Goal: Transaction & Acquisition: Purchase product/service

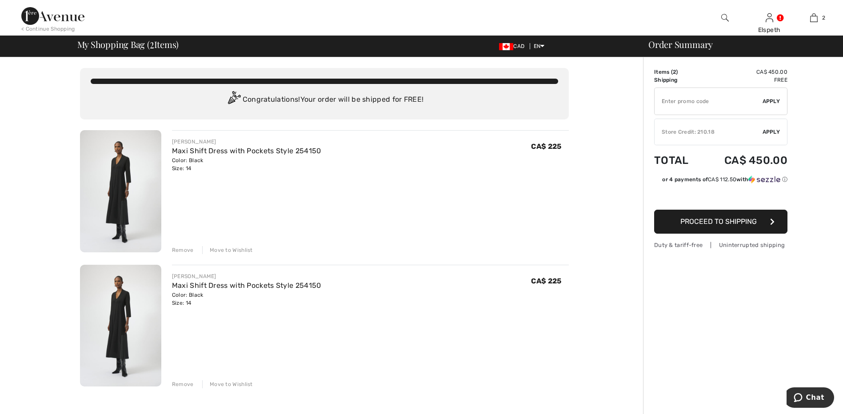
click at [189, 251] on div "Remove" at bounding box center [183, 250] width 22 height 8
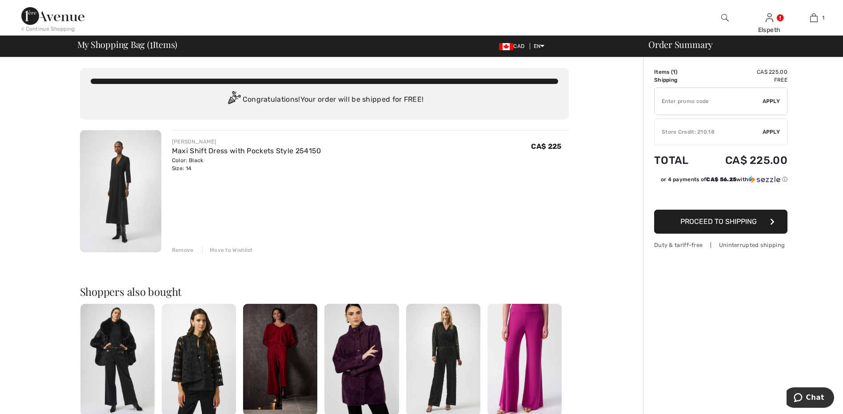
click at [770, 130] on span "Apply" at bounding box center [771, 132] width 18 height 8
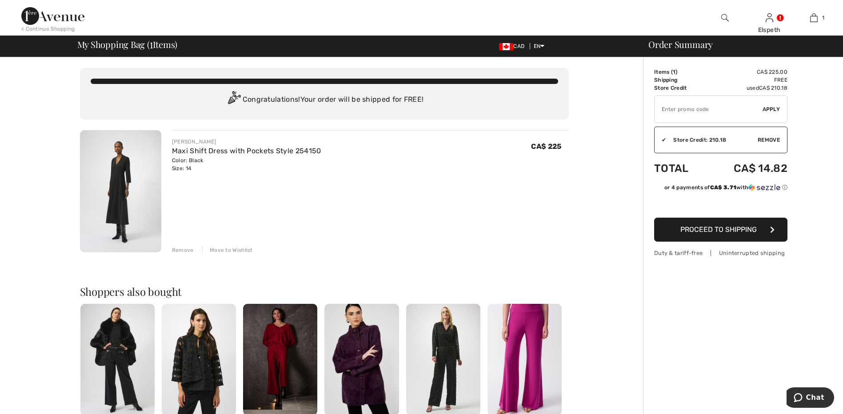
click at [747, 230] on span "Proceed to Shipping" at bounding box center [718, 229] width 76 height 8
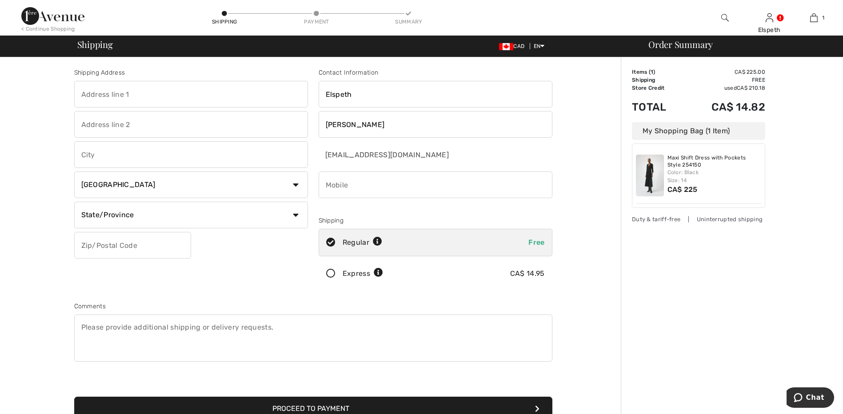
drag, startPoint x: 146, startPoint y: 96, endPoint x: 148, endPoint y: 92, distance: 5.2
click at [148, 94] on input "text" at bounding box center [191, 94] width 234 height 27
type input "[STREET_ADDRESS]"
type input "Cavan"
select select "ON"
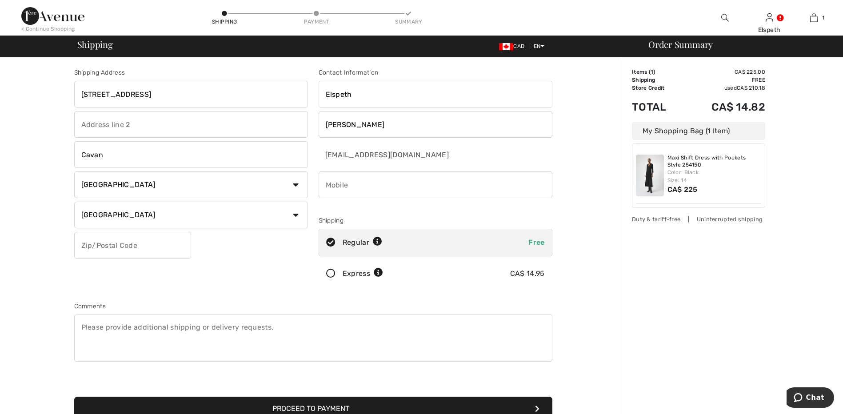
type input "L0A1C0"
type input "7058750551"
click at [289, 404] on button "Proceed to Payment" at bounding box center [313, 409] width 478 height 24
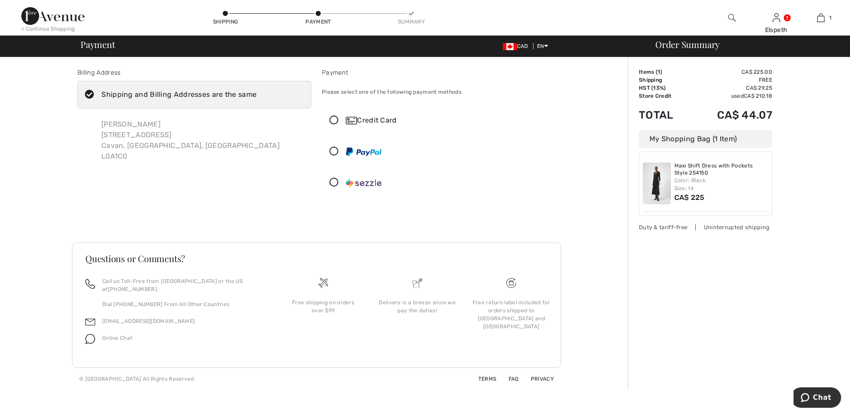
click at [335, 117] on icon at bounding box center [334, 120] width 24 height 9
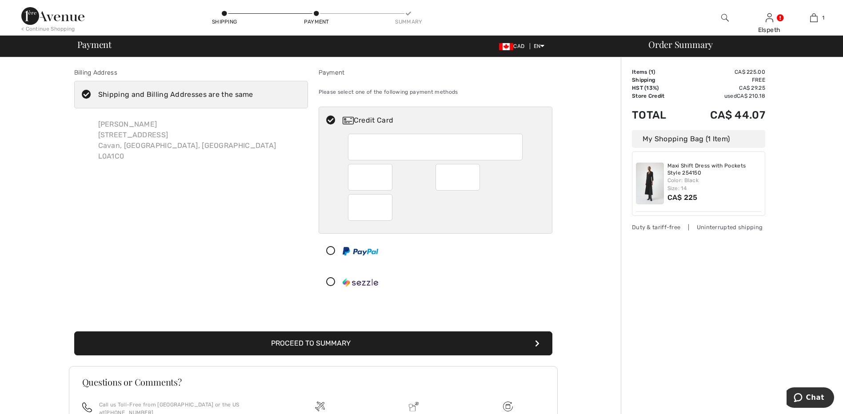
drag, startPoint x: 328, startPoint y: 341, endPoint x: 347, endPoint y: 343, distance: 18.7
click at [329, 341] on button "Proceed to Summary" at bounding box center [313, 343] width 478 height 24
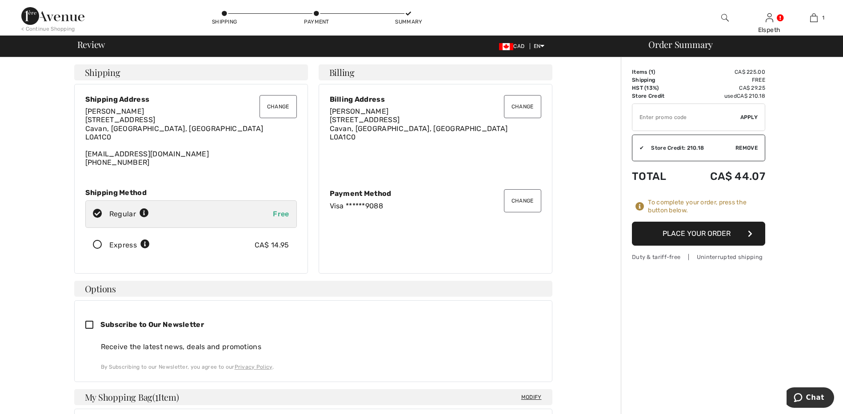
click at [712, 233] on button "Place Your Order" at bounding box center [698, 234] width 133 height 24
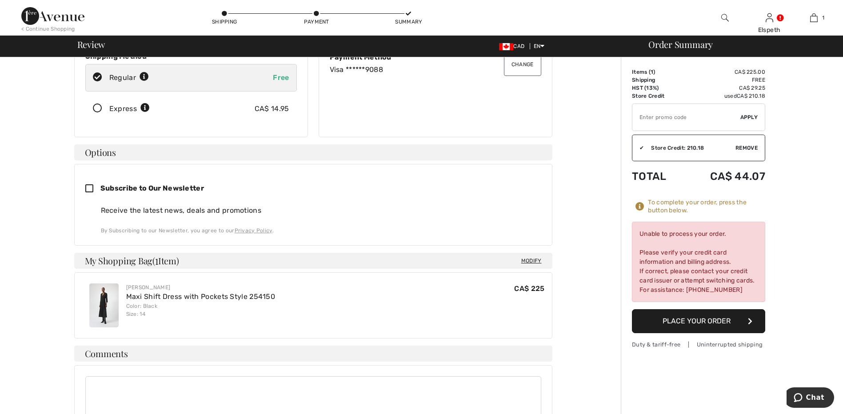
scroll to position [172, 0]
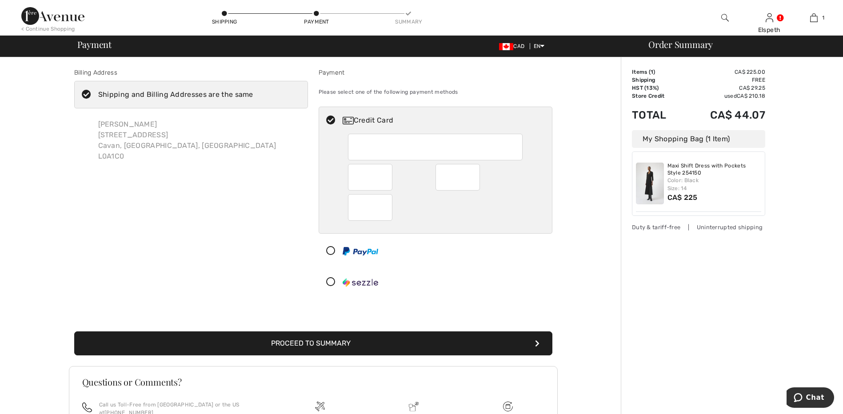
click at [372, 144] on iframe at bounding box center [436, 147] width 162 height 20
radio input "true"
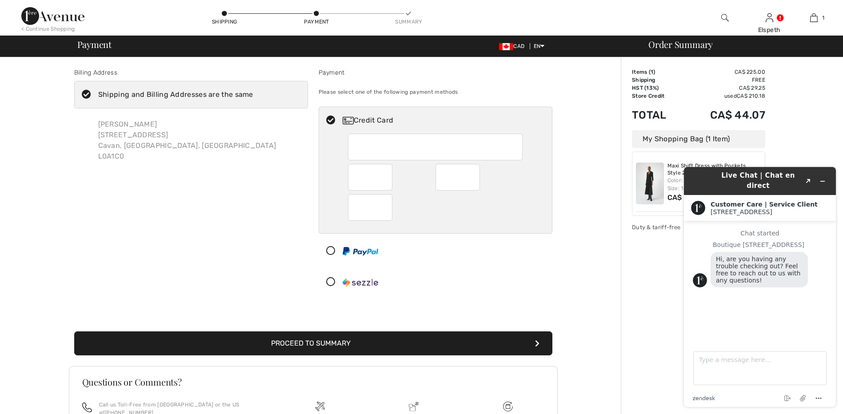
click at [346, 342] on button "Proceed to Summary" at bounding box center [313, 343] width 478 height 24
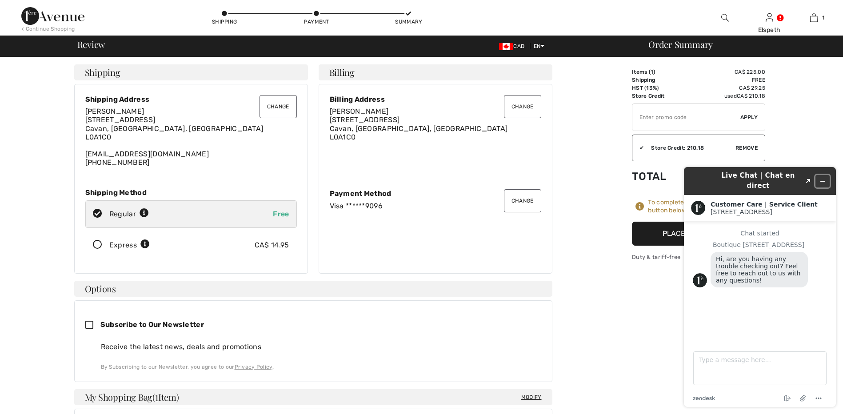
click at [822, 178] on icon "Minimize widget" at bounding box center [822, 181] width 6 height 6
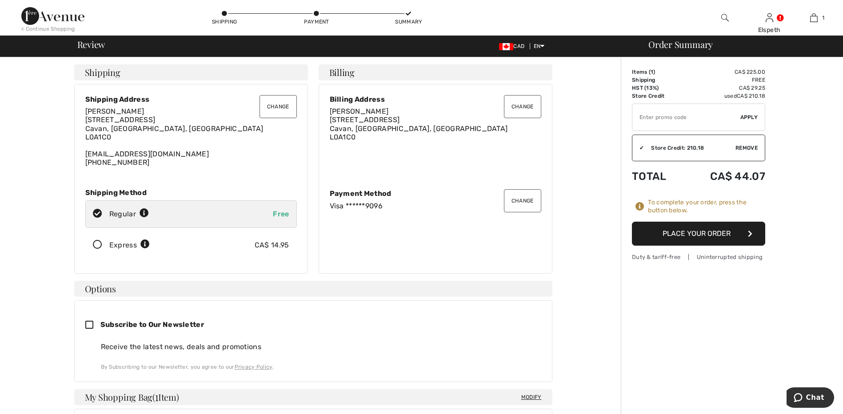
click at [716, 234] on button "Place Your Order" at bounding box center [698, 234] width 133 height 24
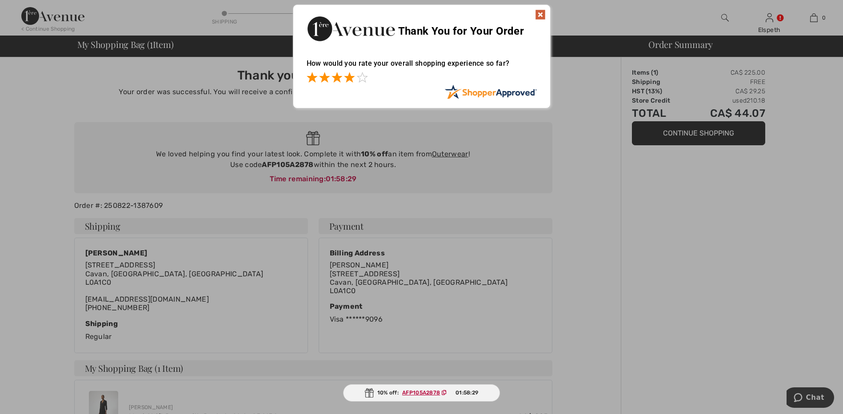
drag, startPoint x: 347, startPoint y: 77, endPoint x: 352, endPoint y: 79, distance: 5.6
click at [347, 77] on span at bounding box center [349, 77] width 11 height 11
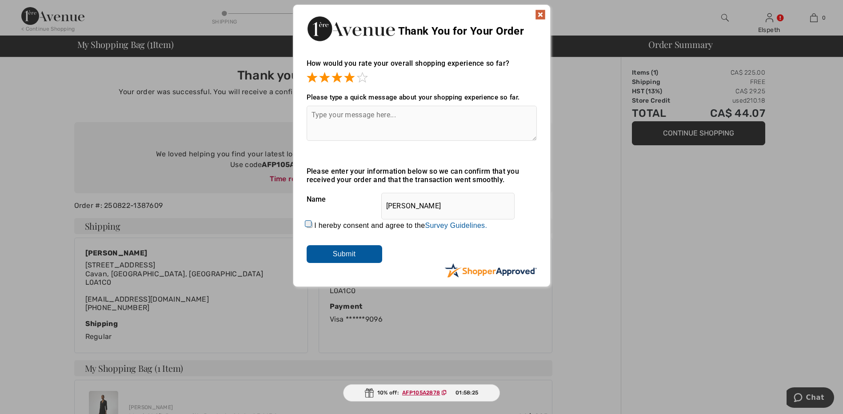
click at [538, 11] on img at bounding box center [540, 14] width 11 height 11
